Goal: Navigation & Orientation: Find specific page/section

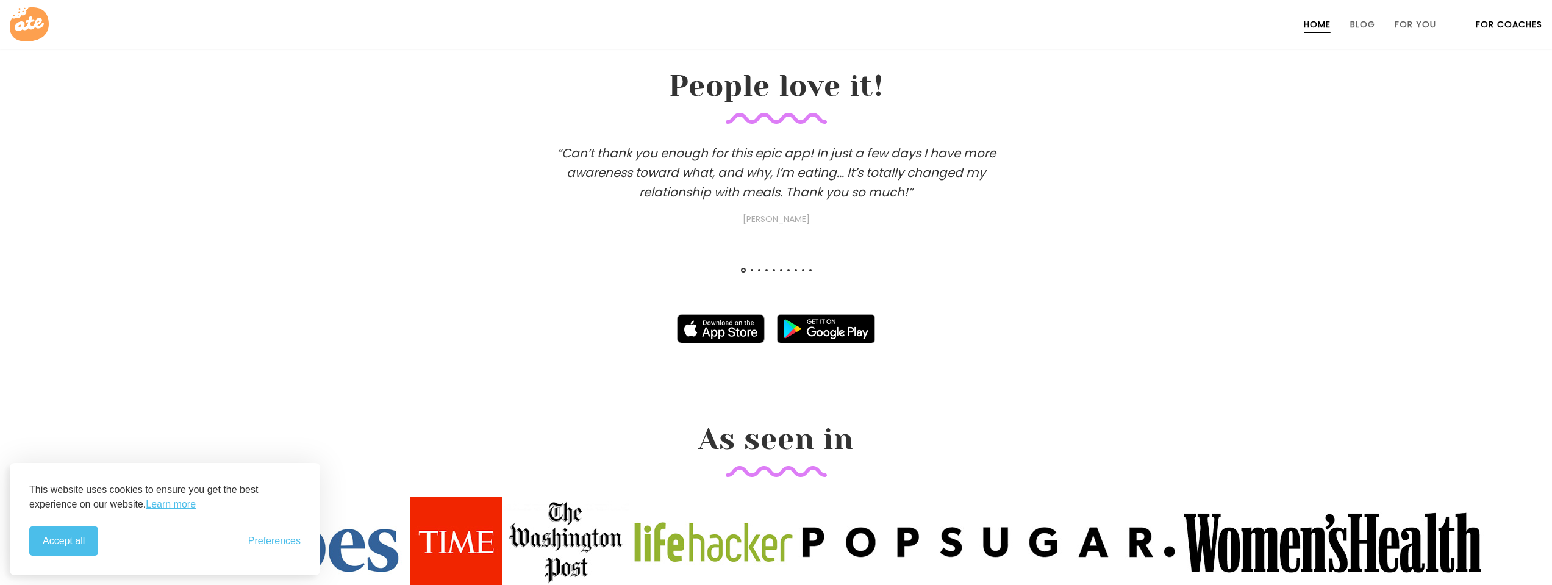
scroll to position [1098, 0]
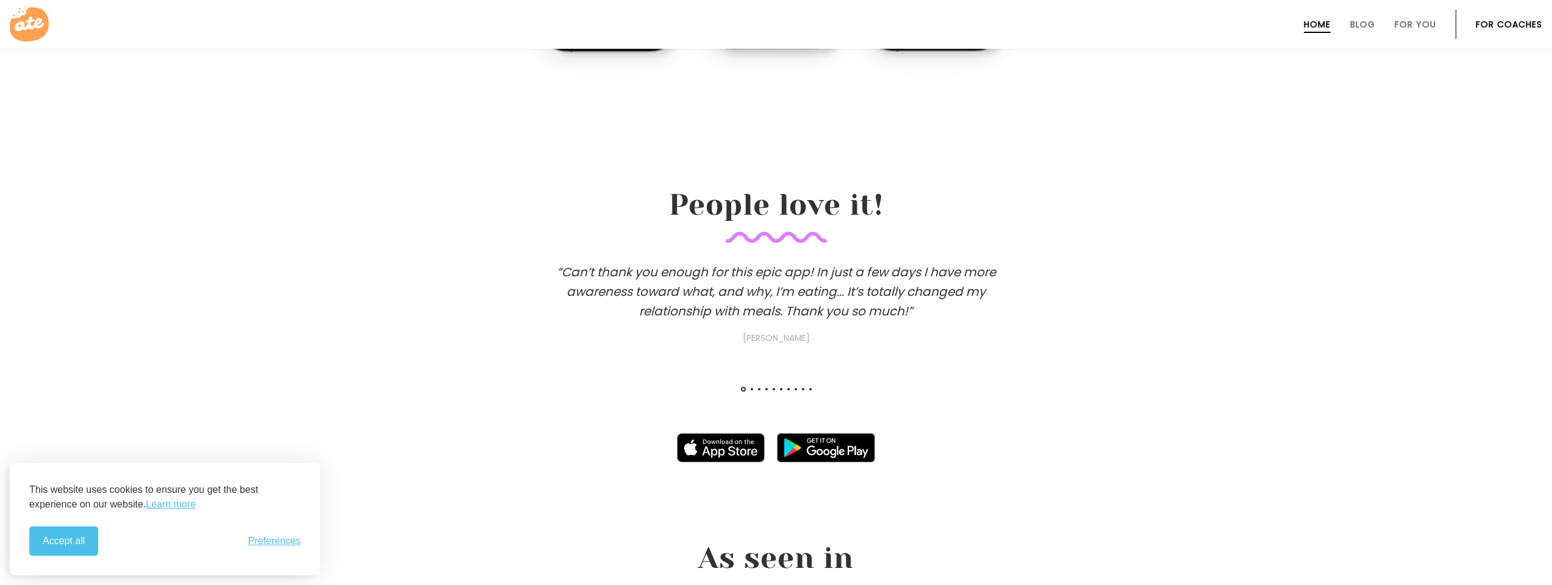
click at [751, 389] on span at bounding box center [752, 389] width 2 height 2
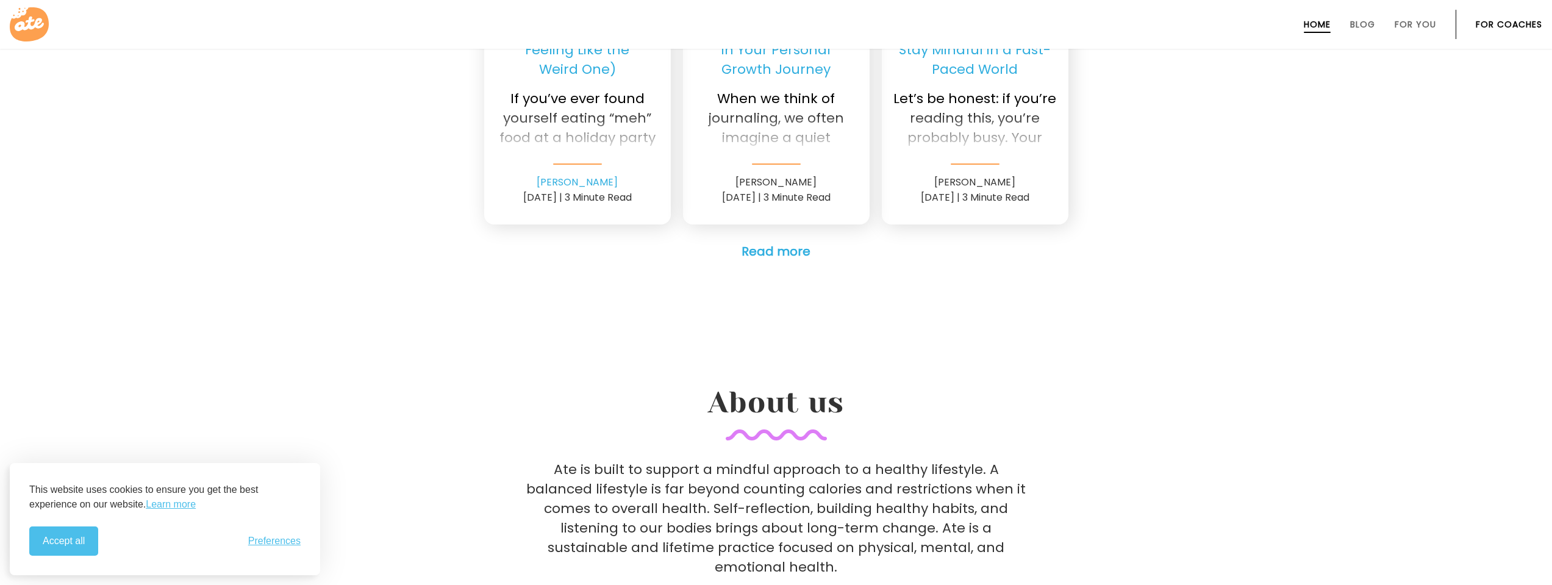
scroll to position [3415, 0]
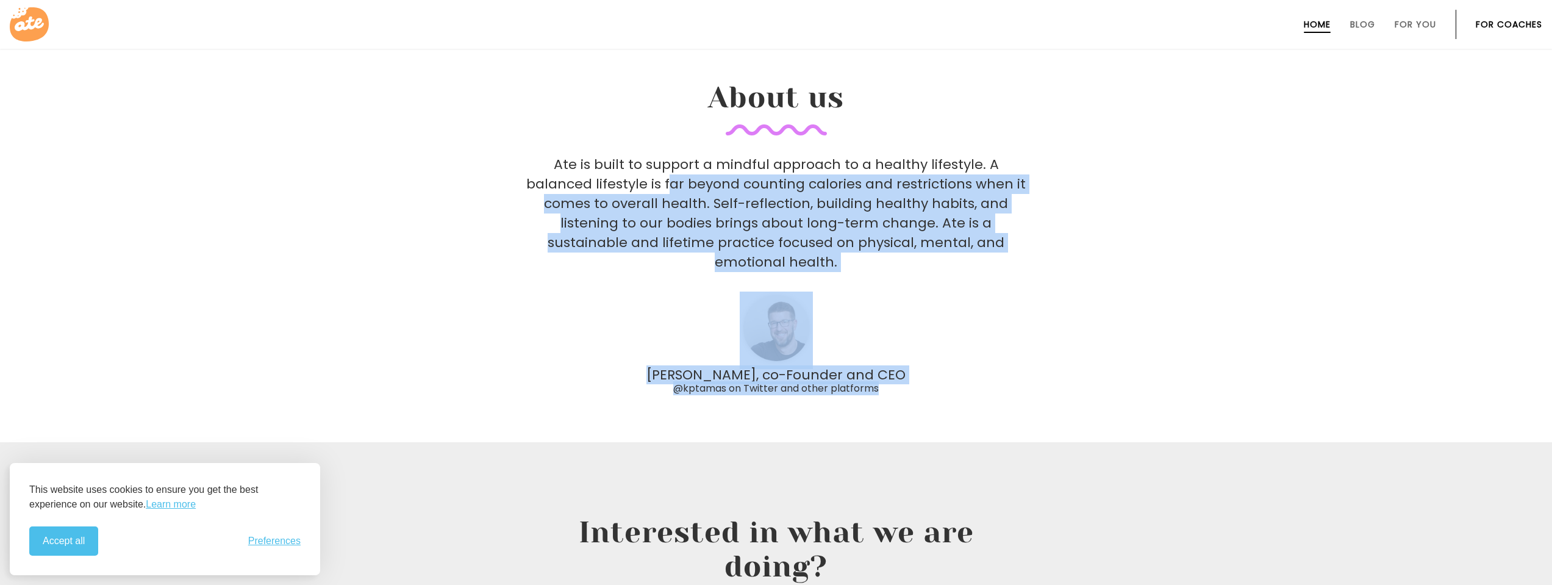
drag, startPoint x: 676, startPoint y: 156, endPoint x: 879, endPoint y: 364, distance: 290.7
click at [879, 364] on section "About us Ate is built to support a mindful approach to a healthy lifestyle. A b…" at bounding box center [776, 200] width 1552 height 386
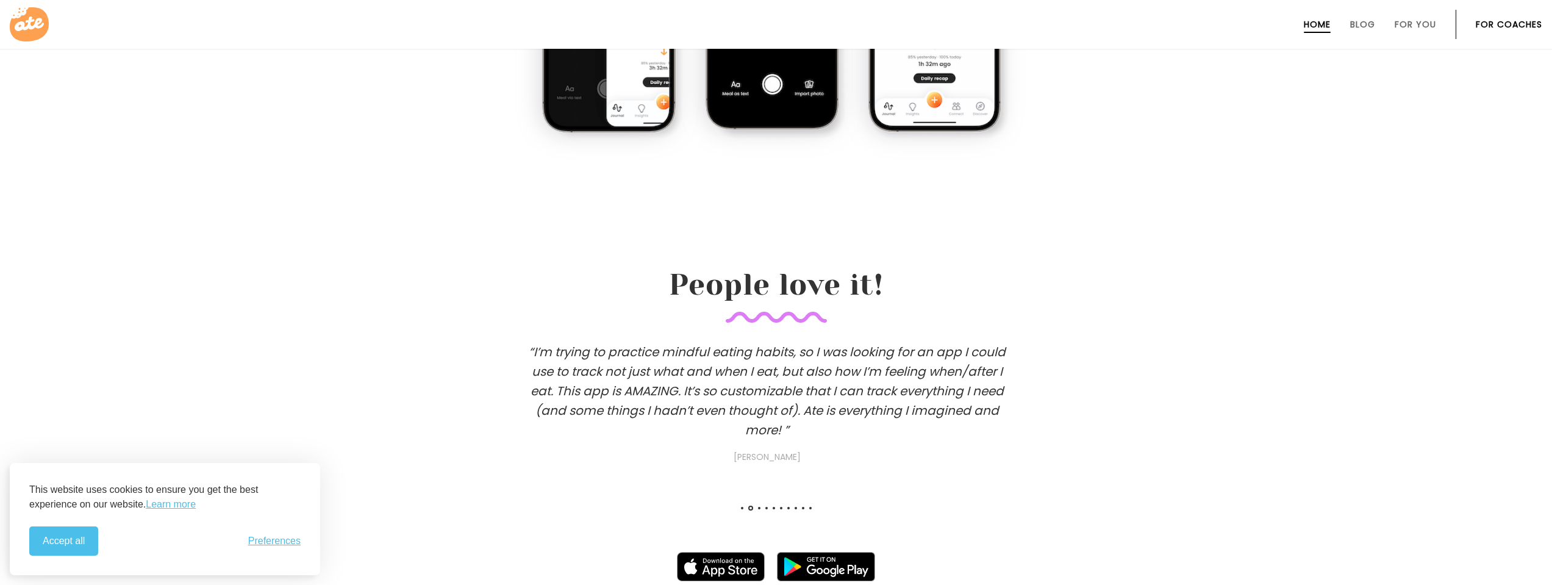
scroll to position [0, 0]
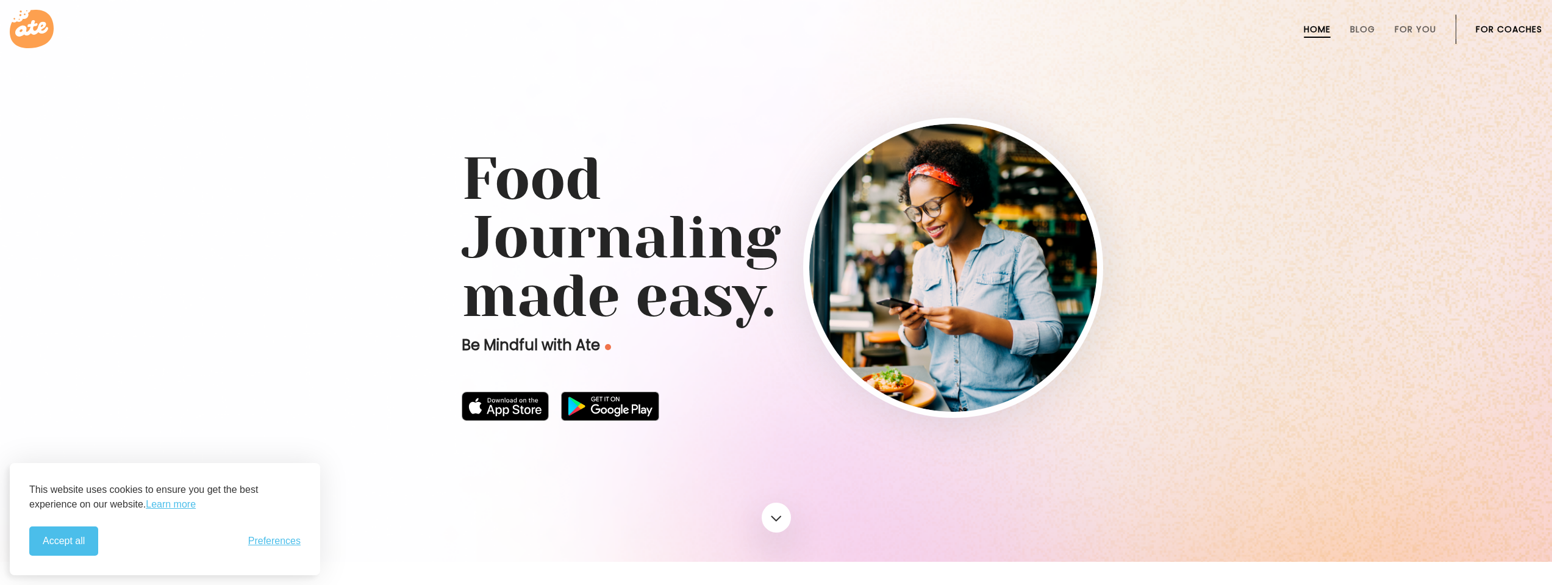
drag, startPoint x: 1022, startPoint y: 469, endPoint x: 1093, endPoint y: 71, distance: 404.6
click at [1371, 27] on link "Blog" at bounding box center [1362, 29] width 25 height 10
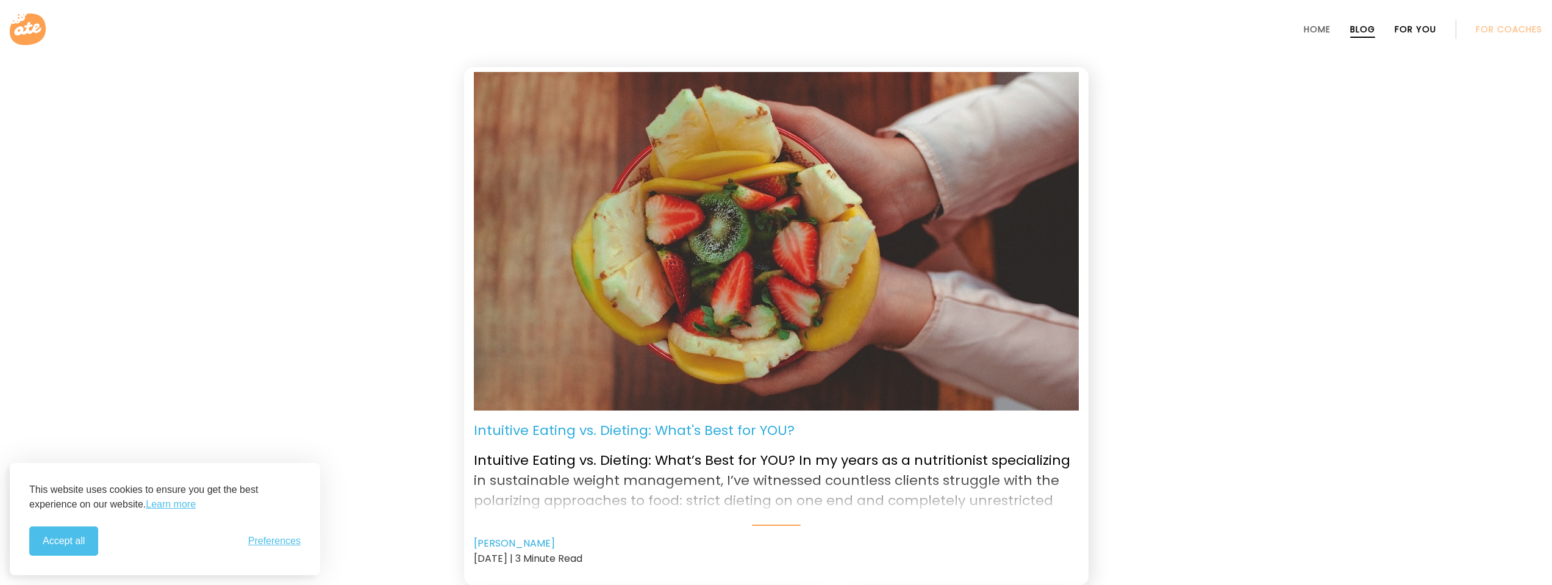
click at [1408, 31] on link "For You" at bounding box center [1415, 29] width 41 height 10
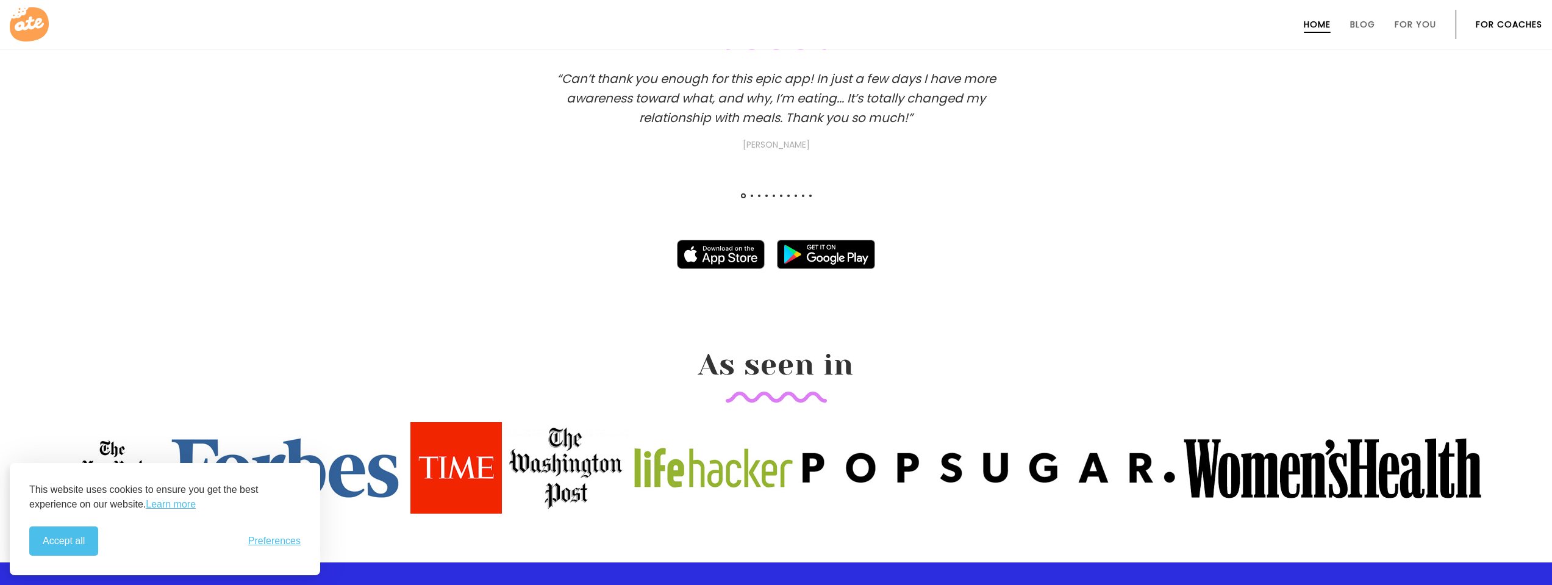
scroll to position [1354, 0]
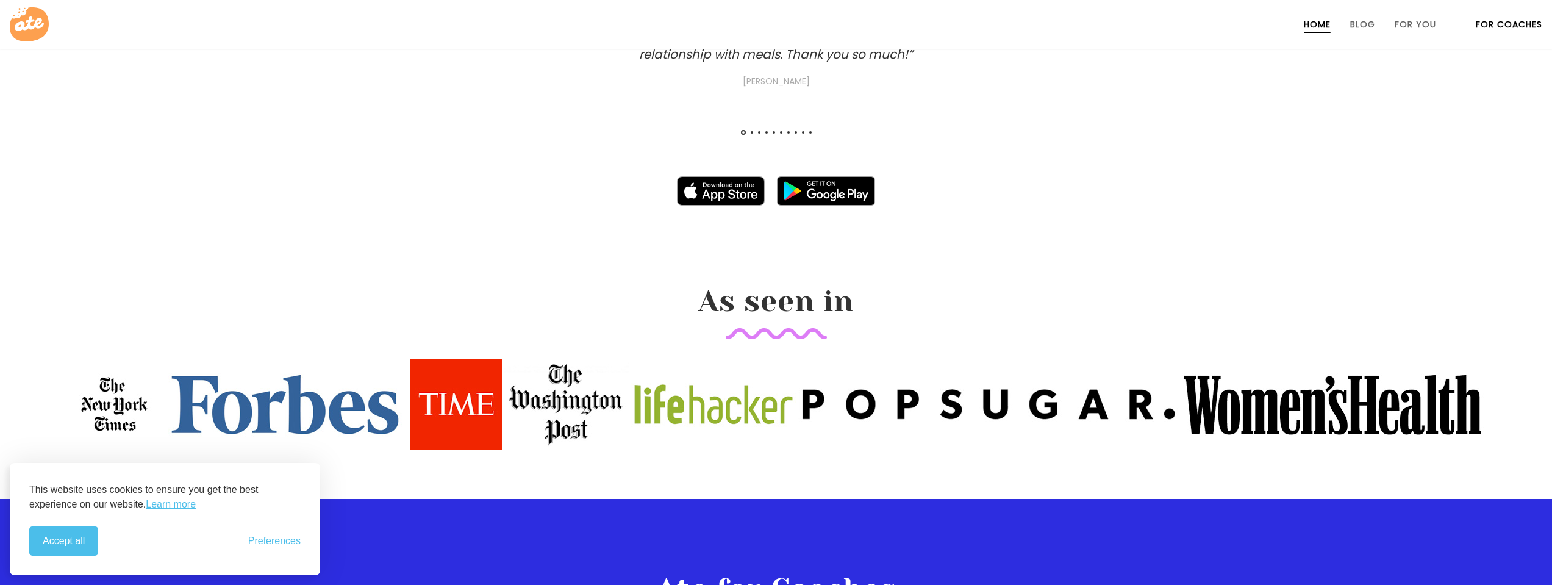
click at [1499, 26] on link "For Coaches" at bounding box center [1509, 25] width 66 height 10
